Goal: Information Seeking & Learning: Learn about a topic

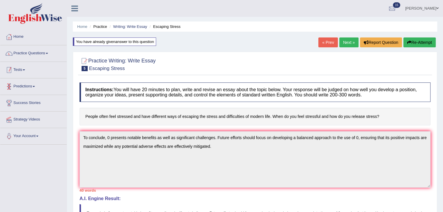
click at [32, 55] on link "Practice Questions" at bounding box center [33, 52] width 66 height 15
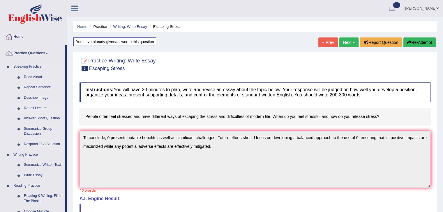
click at [31, 108] on link "Re-tell Lecture" at bounding box center [43, 108] width 44 height 10
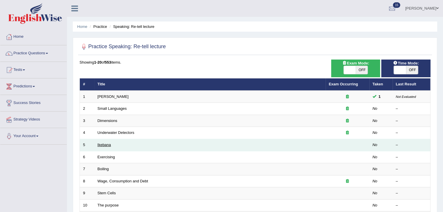
click at [107, 146] on link "Ikebana" at bounding box center [103, 145] width 13 height 4
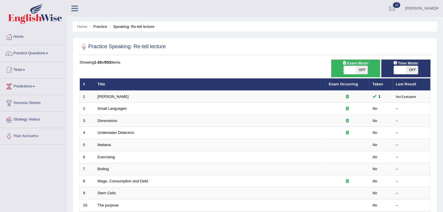
click at [361, 69] on span "OFF" at bounding box center [361, 70] width 12 height 8
checkbox input "true"
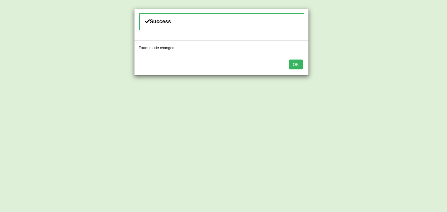
click at [298, 65] on button "OK" at bounding box center [295, 65] width 13 height 10
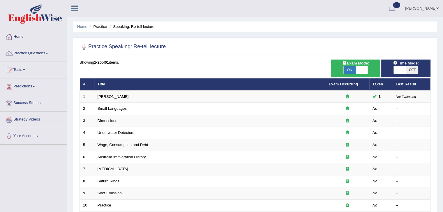
click at [406, 72] on span "OFF" at bounding box center [412, 70] width 12 height 8
checkbox input "true"
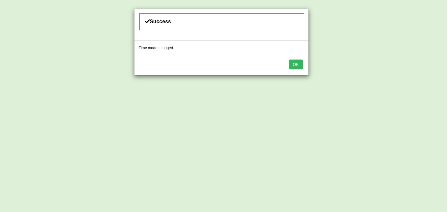
click at [301, 63] on button "OK" at bounding box center [295, 65] width 13 height 10
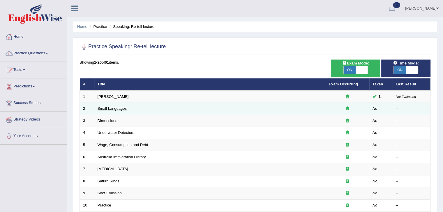
click at [120, 109] on link "Small Languages" at bounding box center [111, 108] width 29 height 4
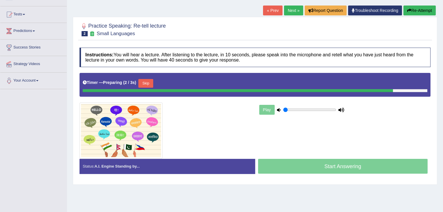
scroll to position [58, 0]
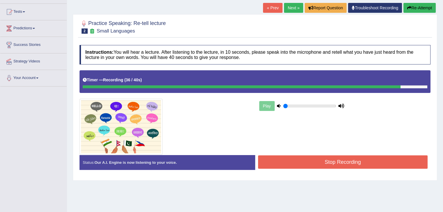
click at [383, 162] on button "Stop Recording" at bounding box center [343, 162] width 170 height 13
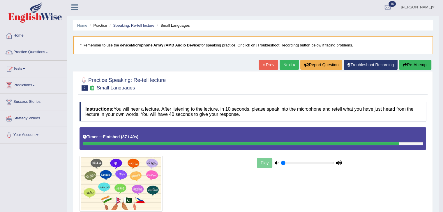
scroll to position [0, 0]
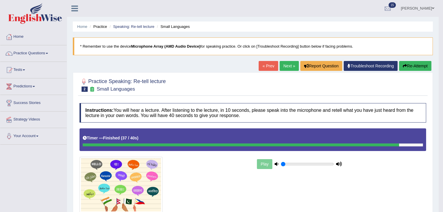
click at [402, 65] on icon "button" at bounding box center [404, 66] width 4 height 4
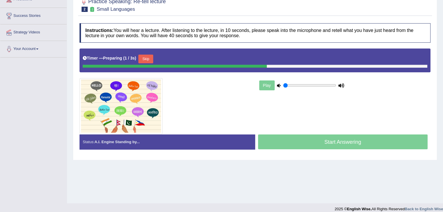
click at [148, 57] on button "Skip" at bounding box center [145, 59] width 15 height 9
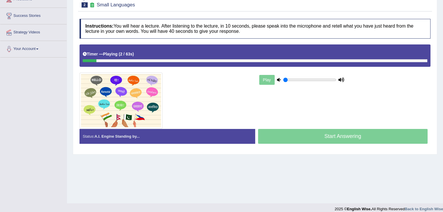
drag, startPoint x: 92, startPoint y: 61, endPoint x: 262, endPoint y: 76, distance: 170.9
click at [262, 76] on div "Instructions: You will hear a lecture. After listening to the lecture, in 10 se…" at bounding box center [255, 84] width 354 height 136
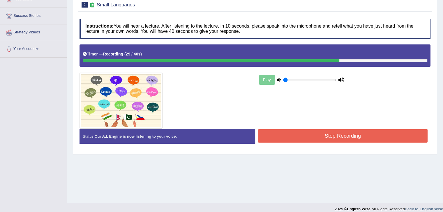
click at [404, 132] on button "Stop Recording" at bounding box center [343, 135] width 170 height 13
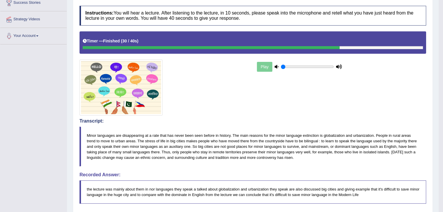
scroll to position [87, 0]
